Goal: Entertainment & Leisure: Consume media (video, audio)

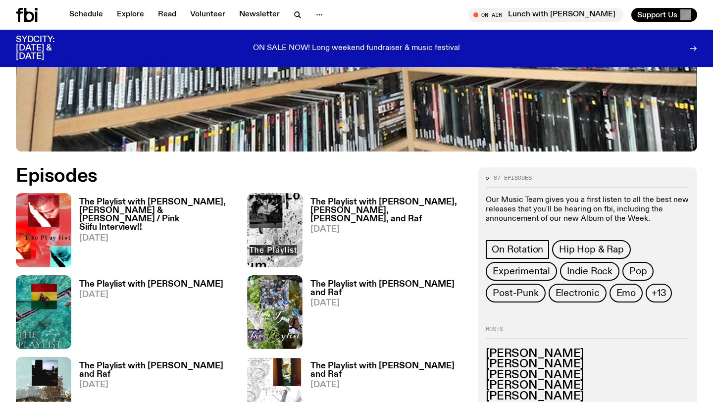
scroll to position [425, 0]
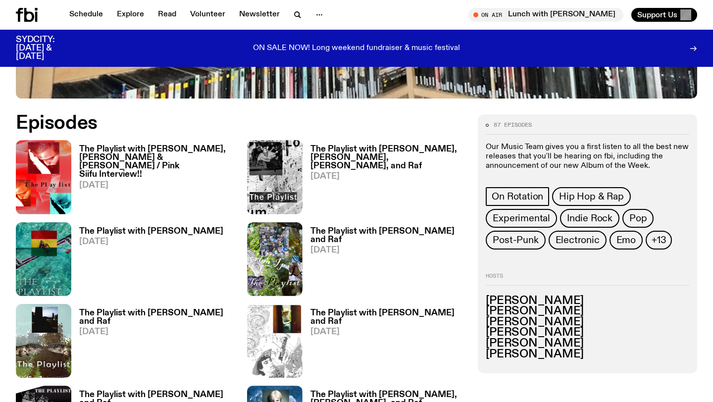
click at [144, 155] on h3 "The Playlist with [PERSON_NAME], [PERSON_NAME] & [PERSON_NAME] / Pink Siifu Int…" at bounding box center [157, 162] width 156 height 34
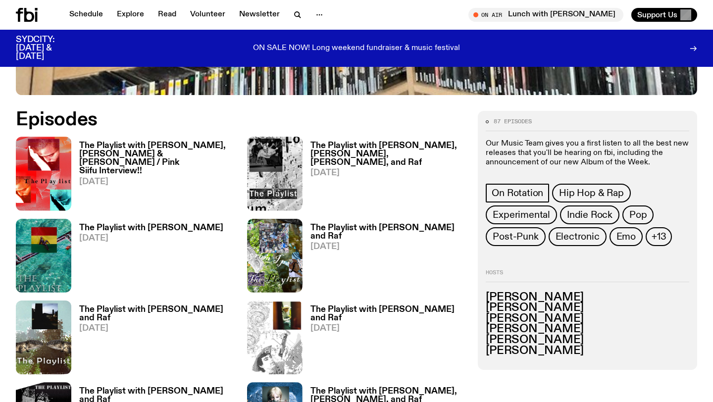
click at [320, 158] on h3 "The Playlist with [PERSON_NAME], [PERSON_NAME], [PERSON_NAME], and Raf" at bounding box center [388, 154] width 156 height 25
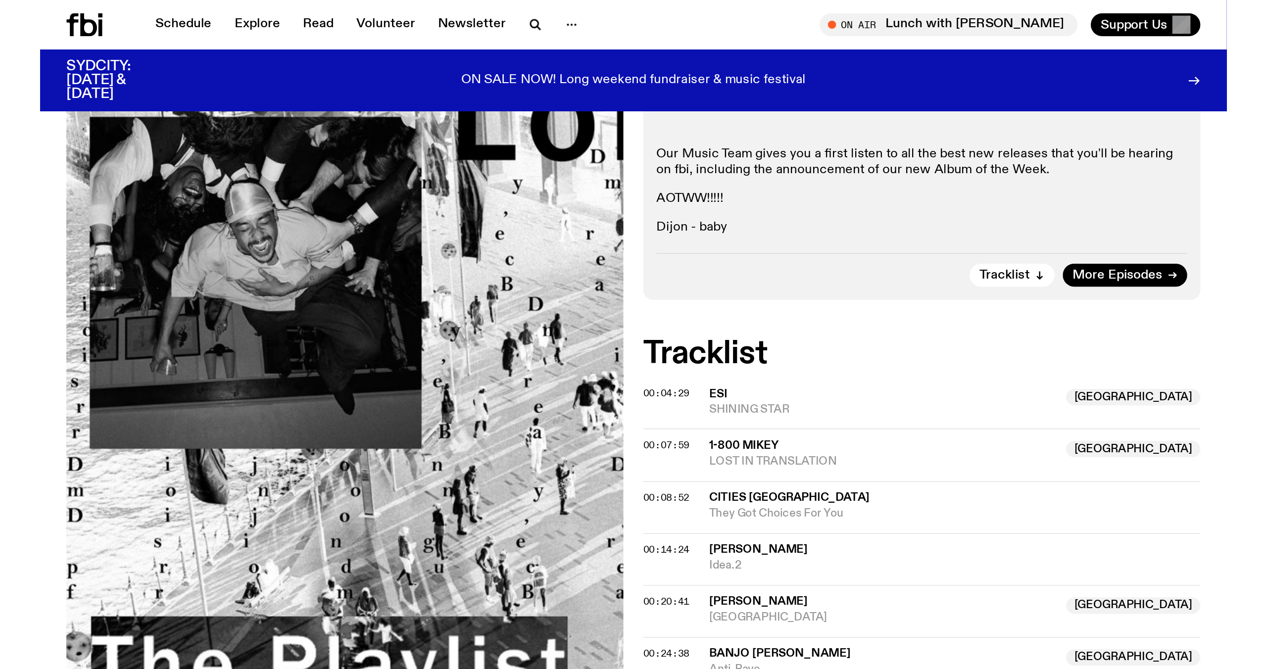
scroll to position [308, 0]
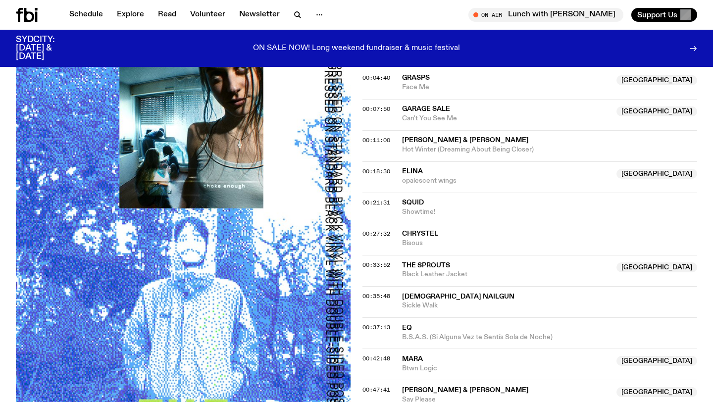
scroll to position [438, 0]
